Goal: Navigation & Orientation: Find specific page/section

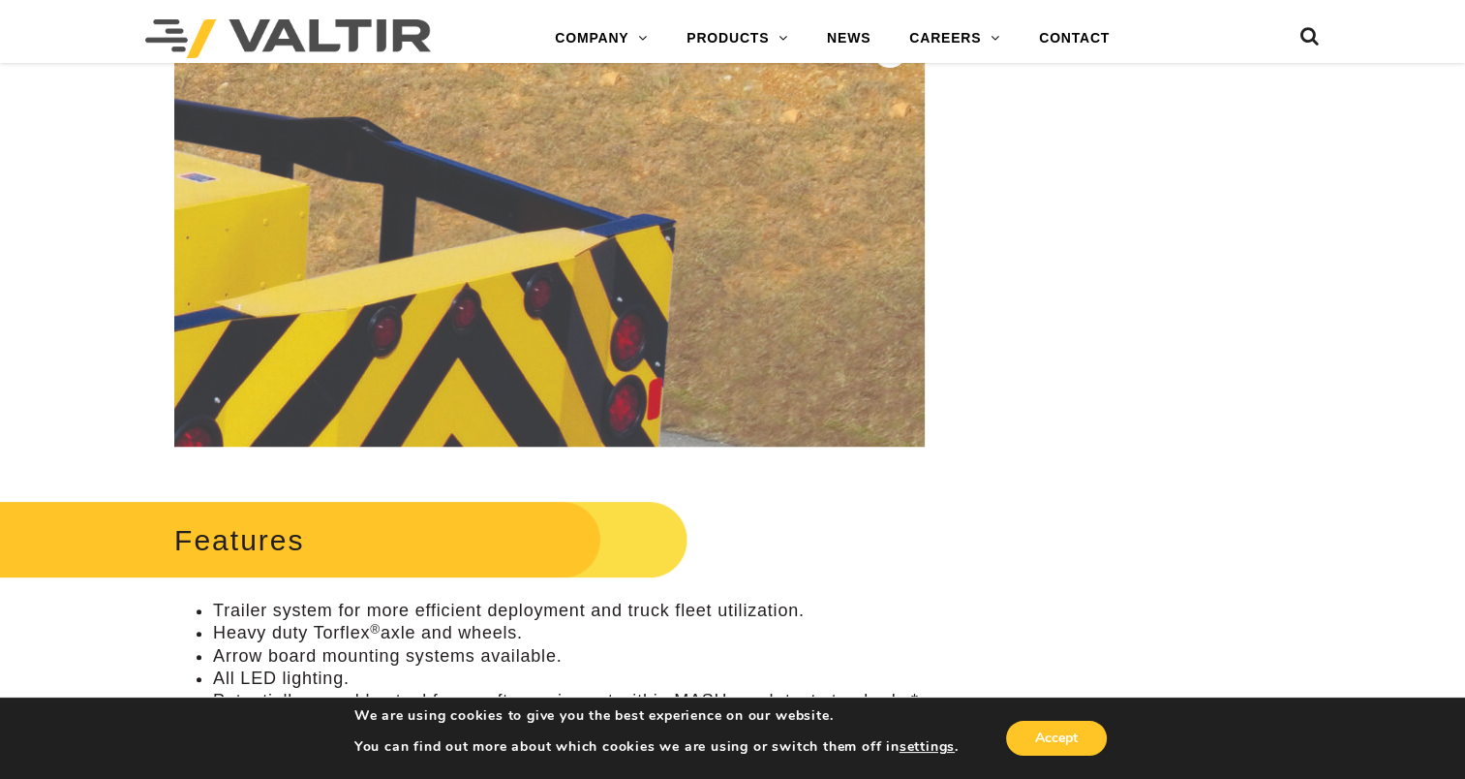
scroll to position [516, 0]
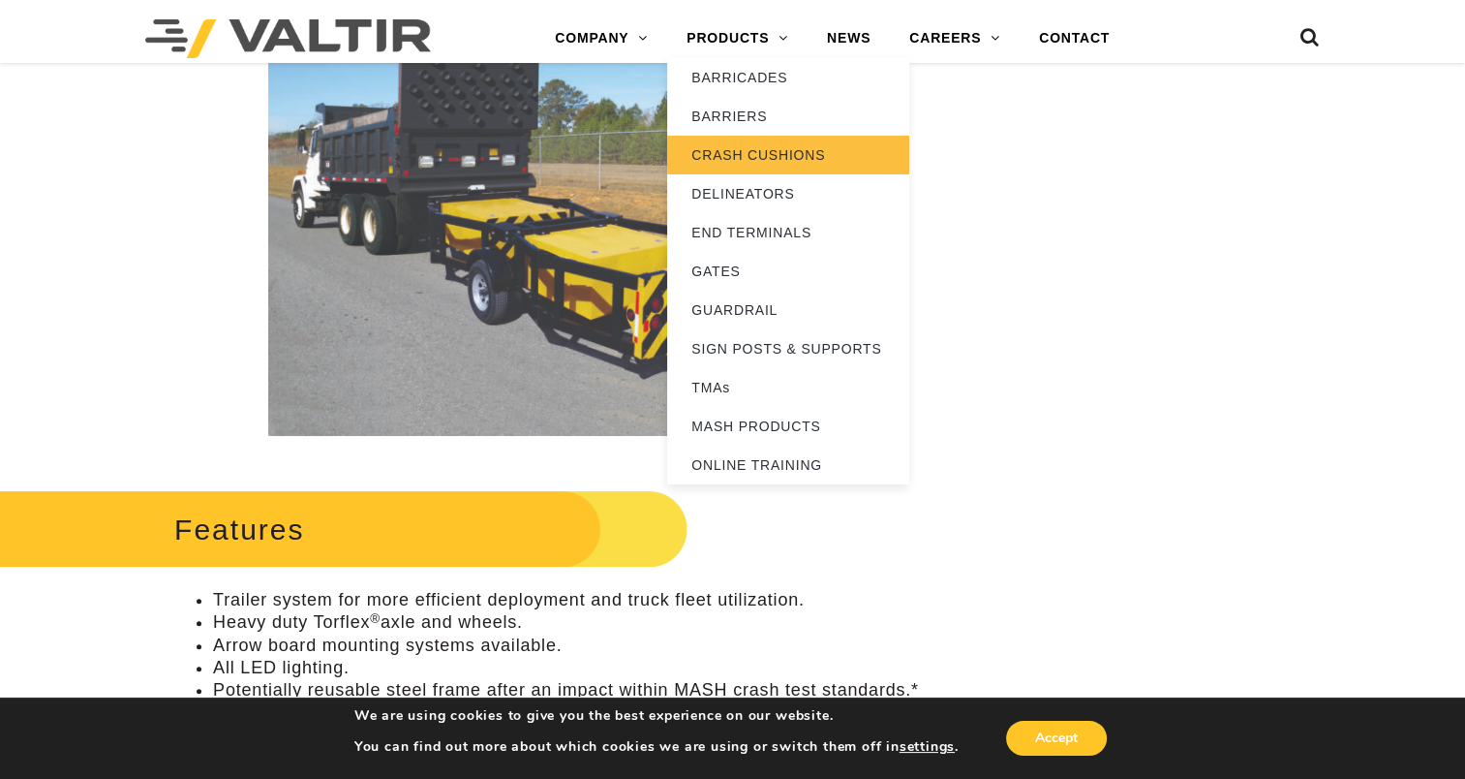
click at [771, 146] on link "CRASH CUSHIONS" at bounding box center [788, 155] width 242 height 39
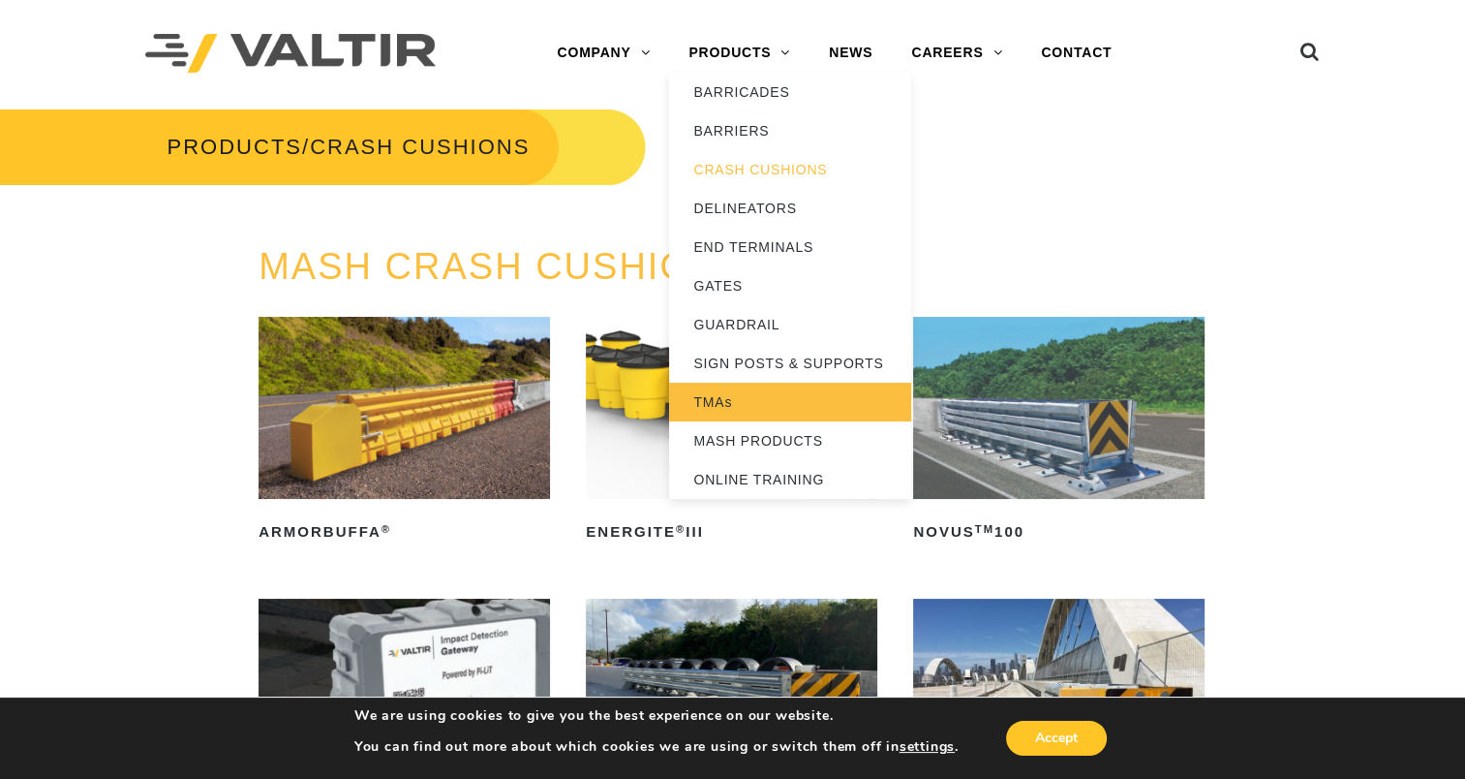
click at [764, 395] on link "TMAs" at bounding box center [790, 402] width 242 height 39
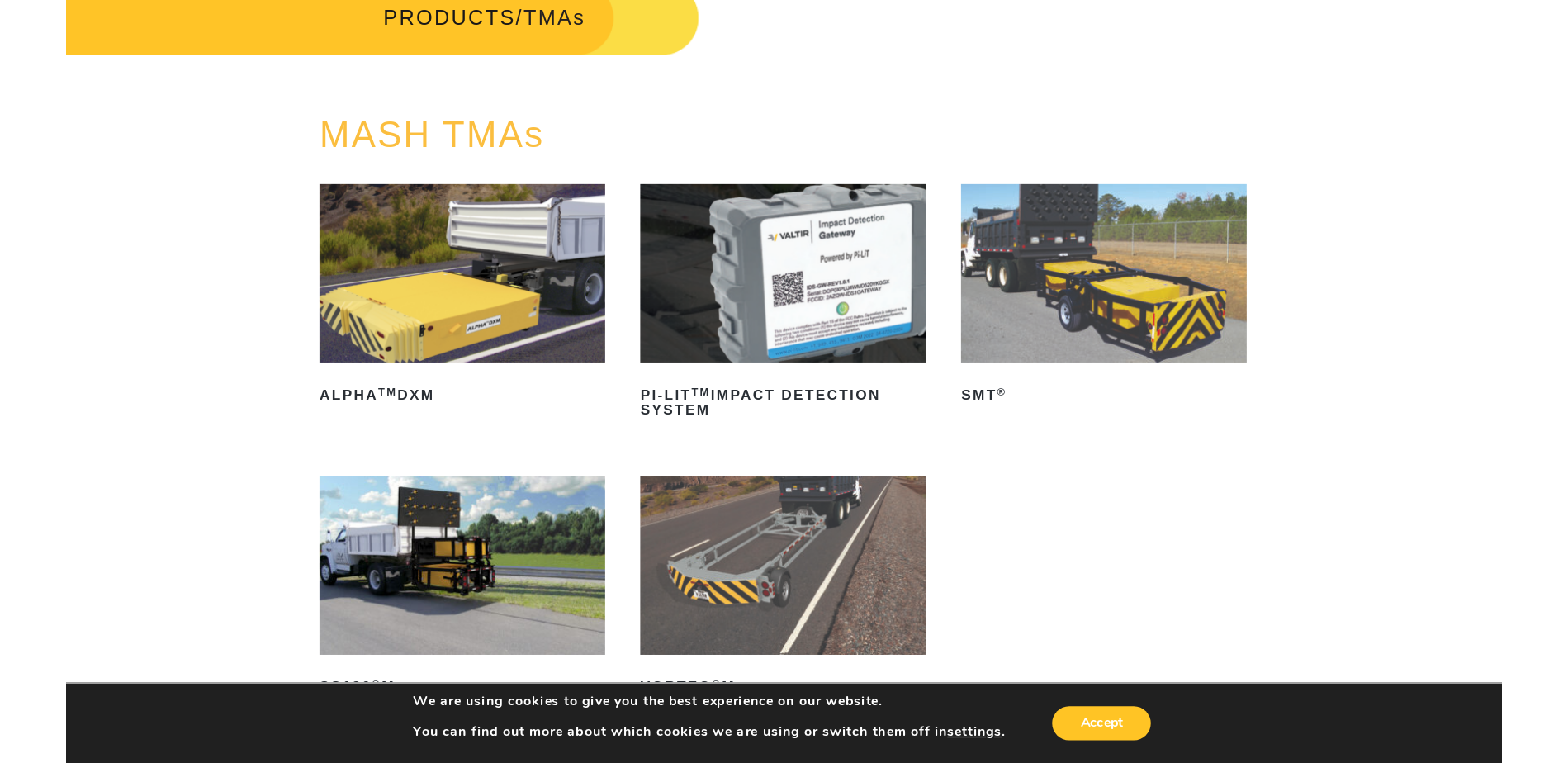
scroll to position [111, 0]
